Goal: Task Accomplishment & Management: Use online tool/utility

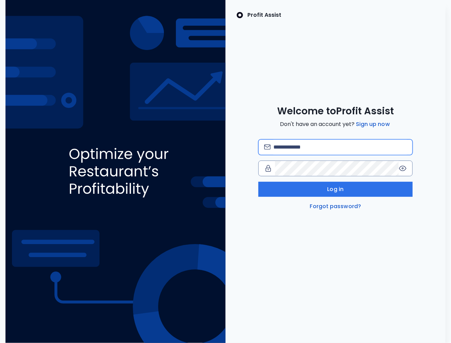
click at [296, 144] on input "email" at bounding box center [339, 146] width 133 height 15
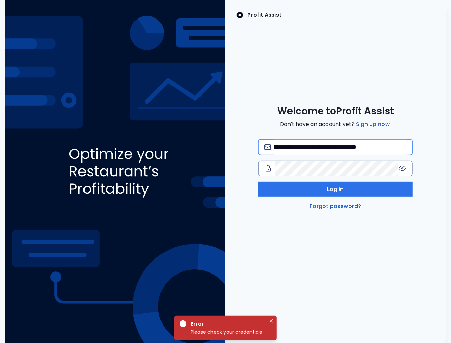
click at [369, 147] on input "**********" at bounding box center [339, 146] width 133 height 15
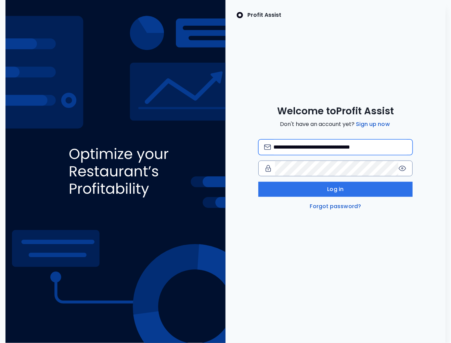
type input "**********"
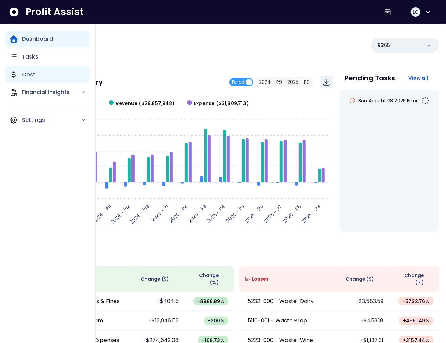
click at [14, 76] on icon "Main navigation" at bounding box center [13, 74] width 3 height 6
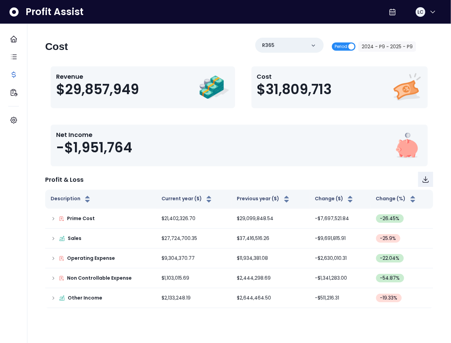
click at [338, 45] on span "Period" at bounding box center [340, 46] width 13 height 8
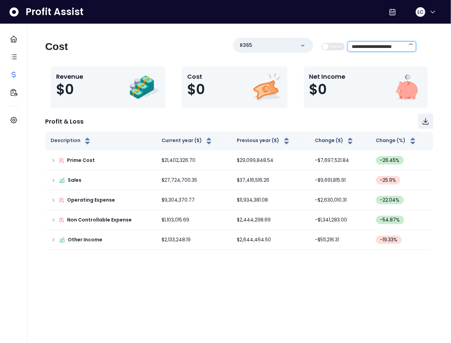
click at [386, 45] on input "**********" at bounding box center [376, 47] width 57 height 10
click at [410, 46] on span at bounding box center [410, 46] width 6 height 6
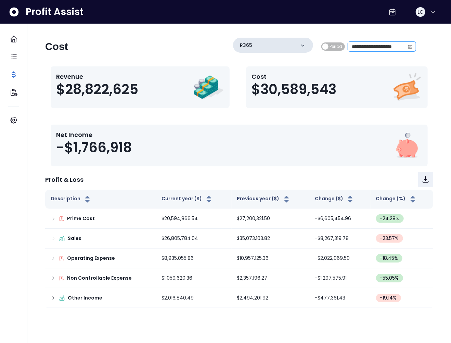
click at [284, 46] on div "R365" at bounding box center [273, 45] width 80 height 15
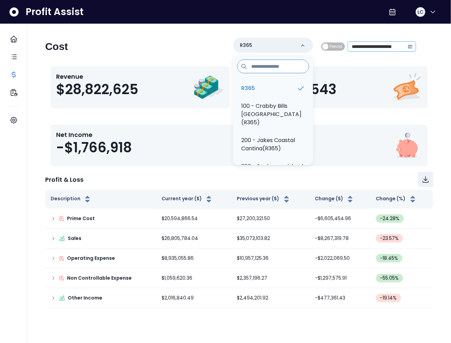
click at [256, 108] on p "100 - Crabby Bills [GEOGRAPHIC_DATA](R365)" at bounding box center [273, 114] width 64 height 25
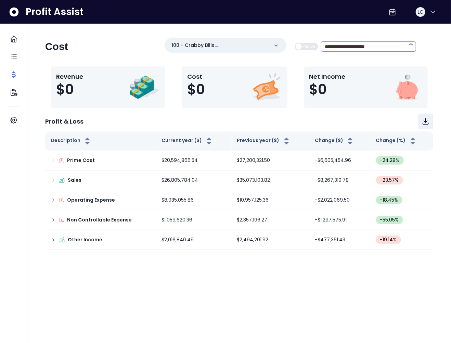
click at [413, 46] on span at bounding box center [410, 46] width 6 height 6
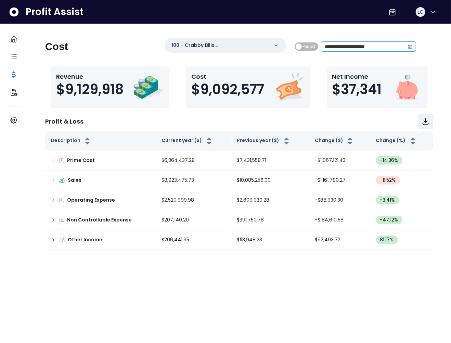
click at [410, 47] on icon "calendar" at bounding box center [409, 46] width 5 height 5
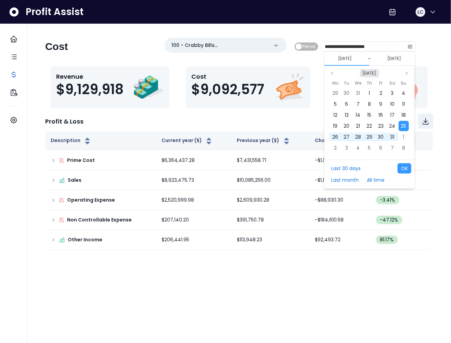
click at [368, 72] on button "[DATE]" at bounding box center [369, 73] width 19 height 8
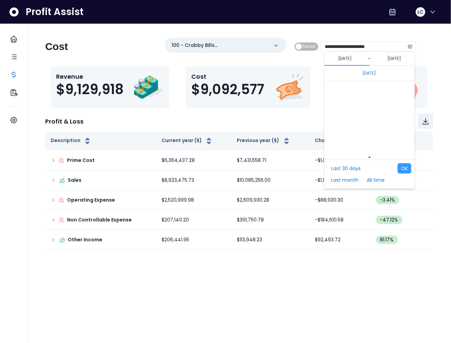
scroll to position [4578, 0]
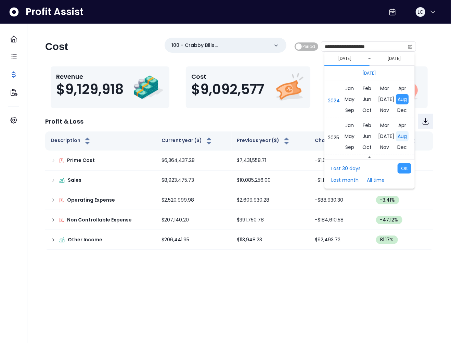
click at [400, 136] on span "Aug" at bounding box center [402, 136] width 13 height 10
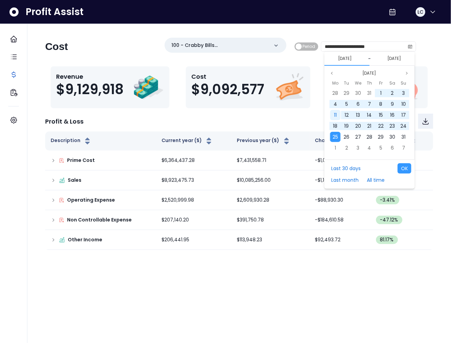
click at [337, 115] on div "11" at bounding box center [335, 115] width 10 height 10
click at [402, 124] on span "24" at bounding box center [403, 125] width 6 height 7
click at [407, 171] on button "OK" at bounding box center [404, 168] width 14 height 10
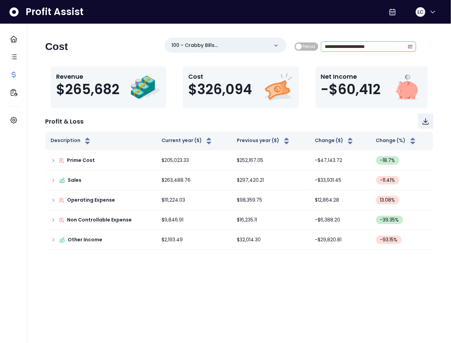
click at [409, 46] on icon "calendar" at bounding box center [409, 46] width 5 height 5
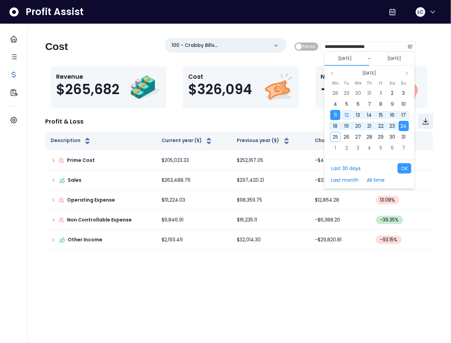
click at [344, 115] on span "12" at bounding box center [346, 114] width 4 height 7
click at [335, 134] on span "25" at bounding box center [334, 136] width 5 height 7
click at [404, 169] on button "OK" at bounding box center [404, 168] width 14 height 10
type input "**********"
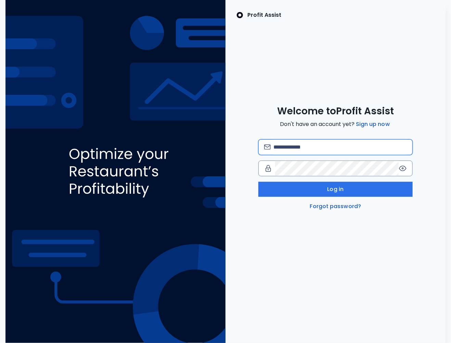
click at [300, 147] on input "email" at bounding box center [339, 146] width 133 height 15
type input "**********"
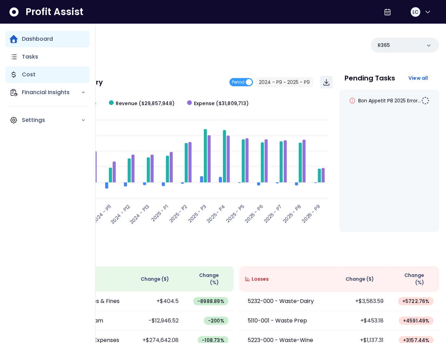
click at [14, 73] on icon "Main navigation" at bounding box center [14, 74] width 8 height 8
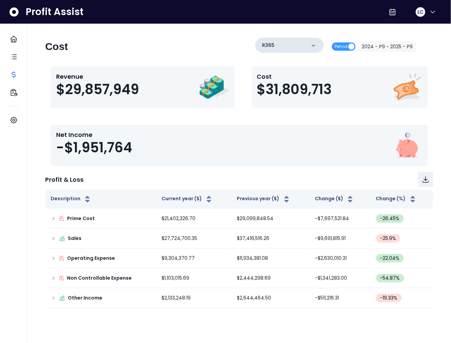
click at [306, 45] on div "R365" at bounding box center [289, 45] width 68 height 15
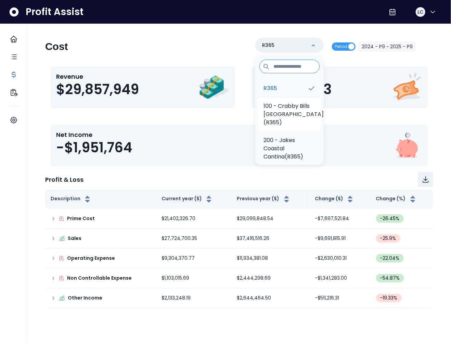
click at [291, 110] on p "100 - Crabby Bills [GEOGRAPHIC_DATA](R365)" at bounding box center [293, 114] width 60 height 25
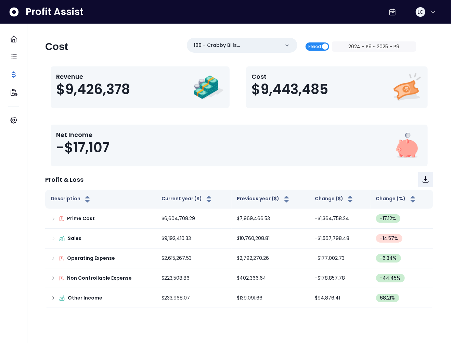
click at [325, 46] on span "Period" at bounding box center [317, 46] width 24 height 8
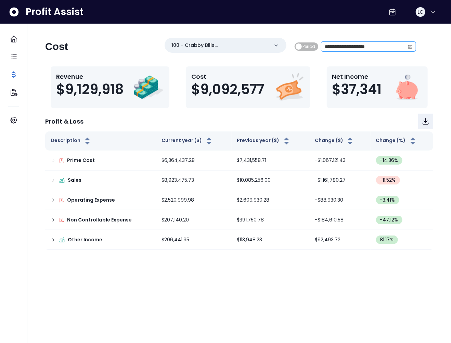
click at [410, 45] on icon "calendar" at bounding box center [410, 47] width 4 height 4
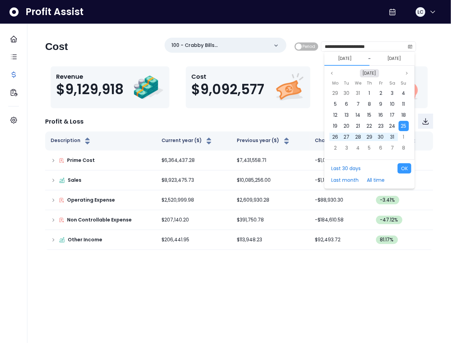
click at [374, 74] on button "[DATE]" at bounding box center [369, 73] width 19 height 8
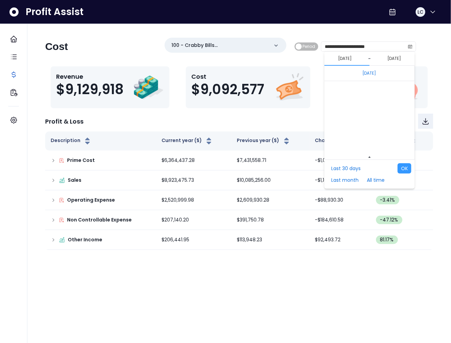
scroll to position [4578, 0]
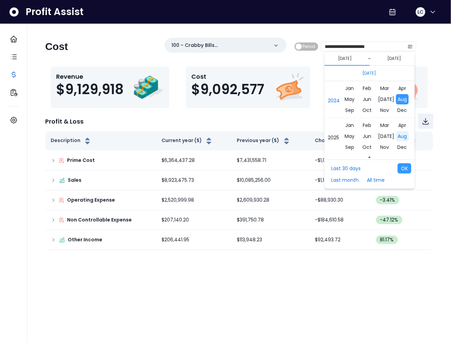
click at [396, 136] on span "Aug" at bounding box center [402, 136] width 13 height 10
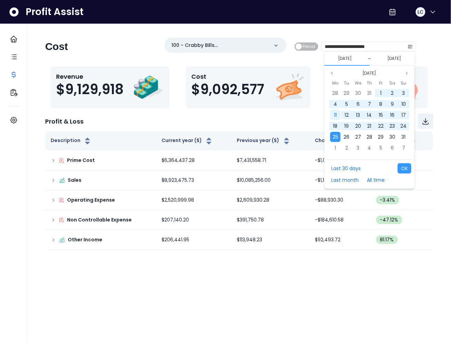
click at [332, 117] on div "11" at bounding box center [335, 115] width 10 height 10
click at [400, 127] on span "24" at bounding box center [403, 125] width 6 height 7
click at [404, 170] on button "OK" at bounding box center [404, 168] width 14 height 10
type input "**********"
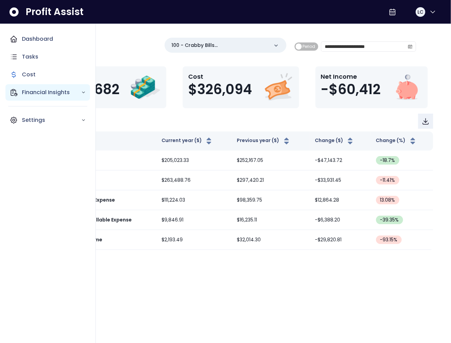
click at [17, 91] on icon "Main navigation" at bounding box center [14, 92] width 8 height 8
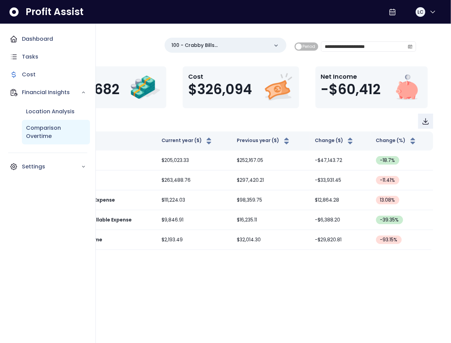
click at [38, 130] on p "Comparison Overtime" at bounding box center [56, 132] width 60 height 16
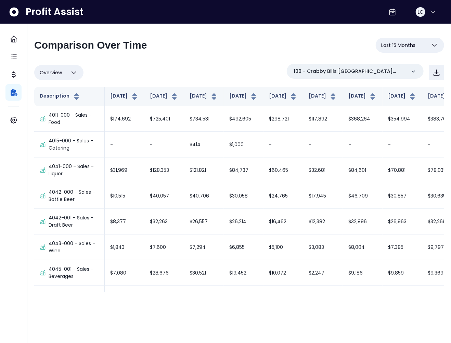
click at [403, 49] on button "Last 15 Months" at bounding box center [409, 45] width 68 height 15
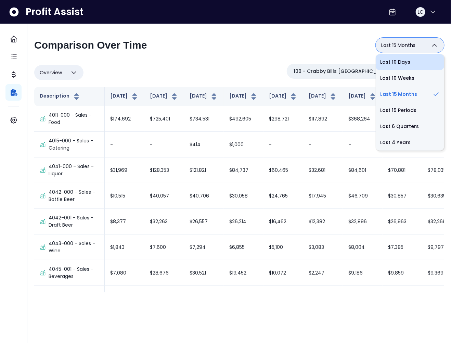
click at [403, 64] on li "Last 10 Days" at bounding box center [409, 62] width 68 height 16
type input "**********"
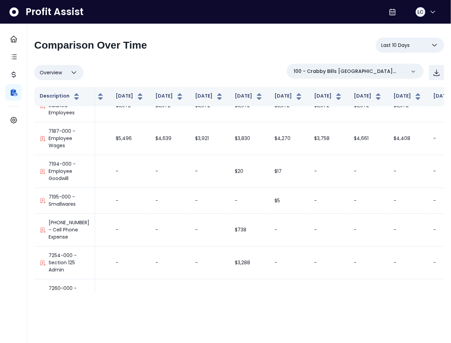
scroll to position [2286, 25]
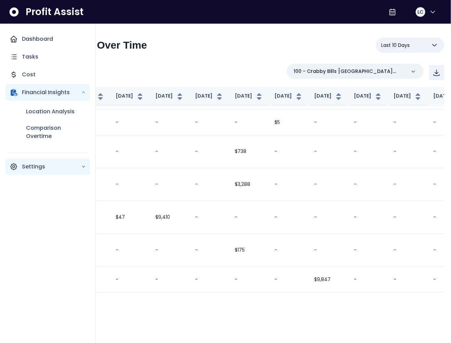
click at [33, 163] on p "Settings" at bounding box center [51, 166] width 59 height 8
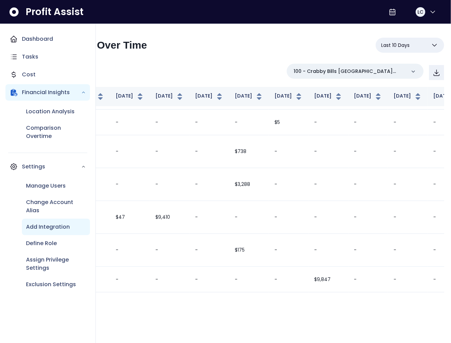
click at [54, 230] on p "Add Integration" at bounding box center [48, 227] width 44 height 8
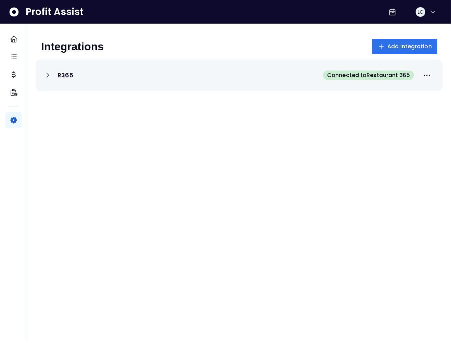
click at [51, 77] on icon at bounding box center [48, 75] width 8 height 8
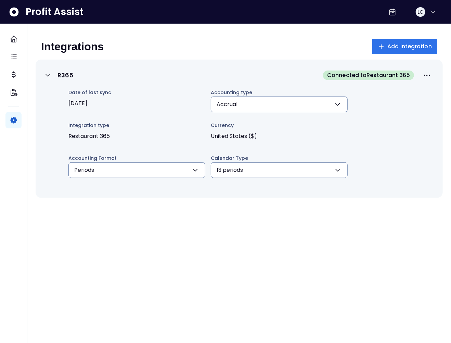
click at [53, 77] on div "R365" at bounding box center [58, 75] width 29 height 8
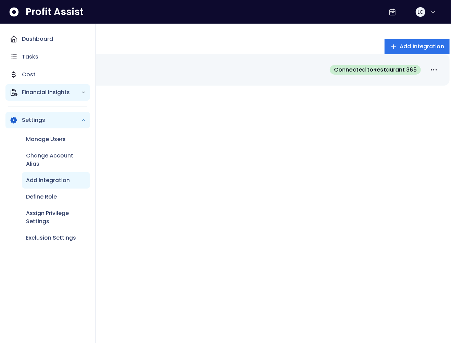
click at [15, 90] on icon "Main navigation" at bounding box center [14, 92] width 6 height 6
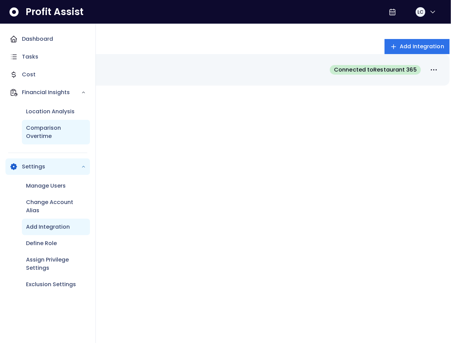
click at [53, 124] on p "Comparison Overtime" at bounding box center [56, 132] width 60 height 16
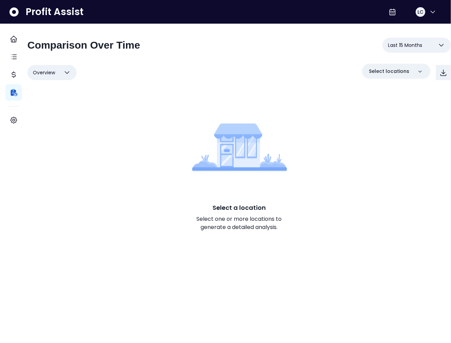
click at [388, 48] on span "Last 15 Months" at bounding box center [405, 45] width 34 height 8
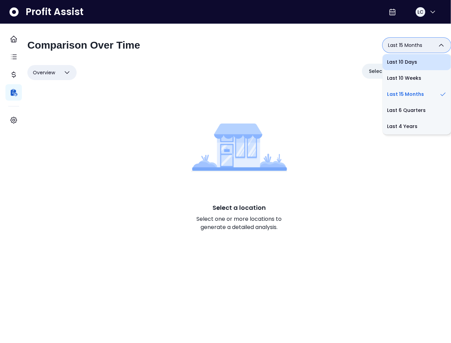
click at [396, 64] on li "Last 10 Days" at bounding box center [416, 62] width 68 height 16
type input "**********"
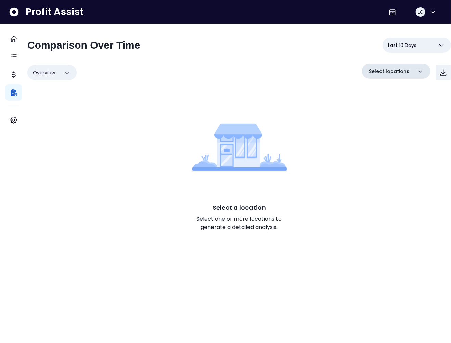
click at [387, 69] on p "Select locations" at bounding box center [389, 71] width 40 height 7
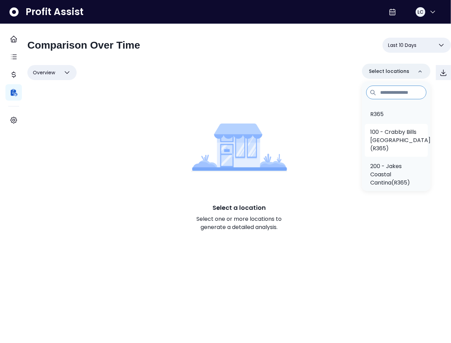
click at [385, 129] on p "100 - Crabby Bills [GEOGRAPHIC_DATA](R365)" at bounding box center [400, 140] width 60 height 25
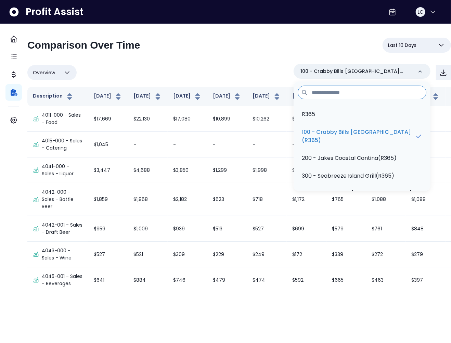
click at [254, 66] on div "Overview Overview % of cost % of sales % of budget ******** 100 - Crabby Bills …" at bounding box center [238, 73] width 423 height 18
